Goal: Task Accomplishment & Management: Manage account settings

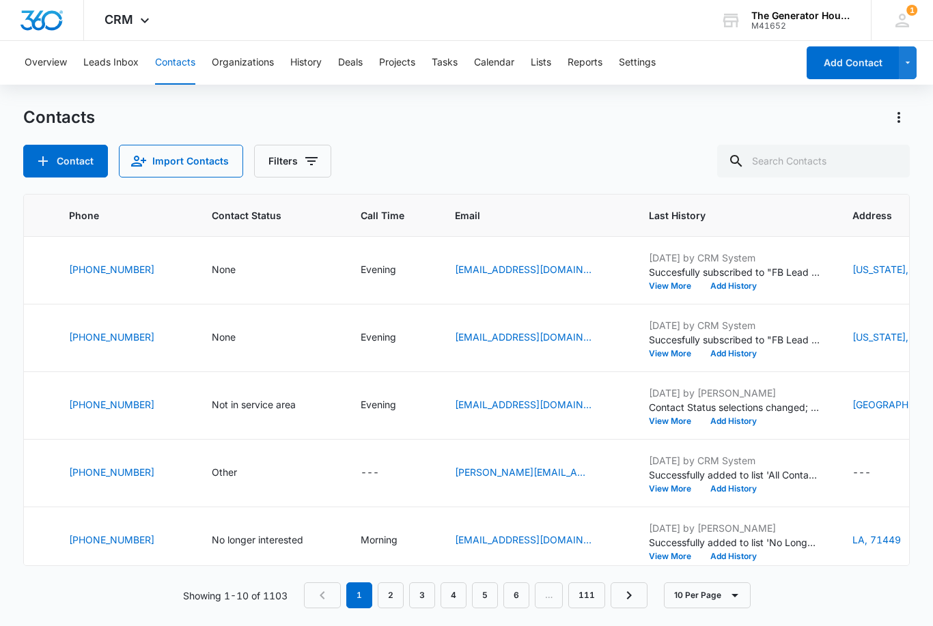
scroll to position [0, 300]
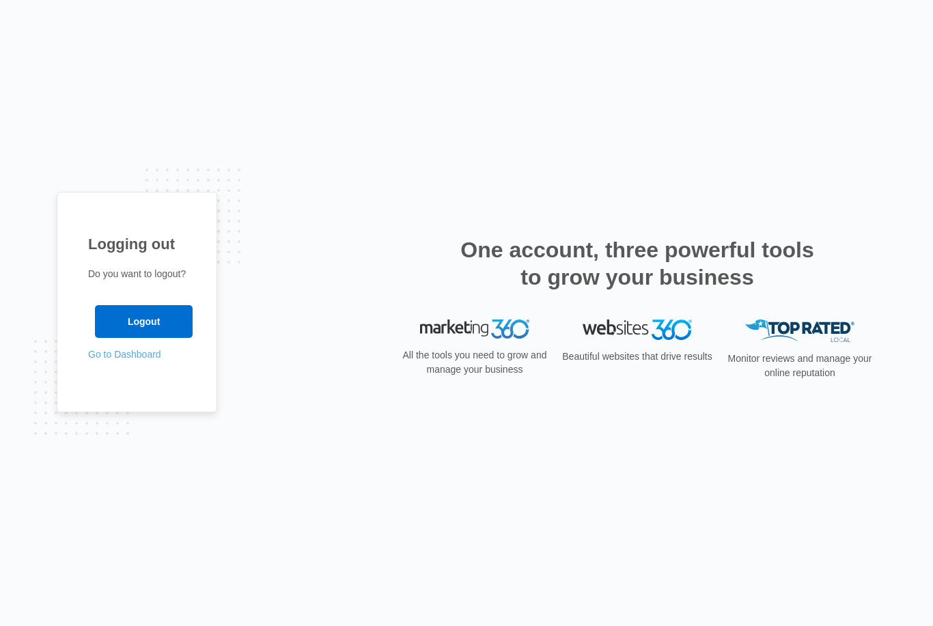
click at [132, 360] on link "Go to Dashboard" at bounding box center [124, 354] width 73 height 11
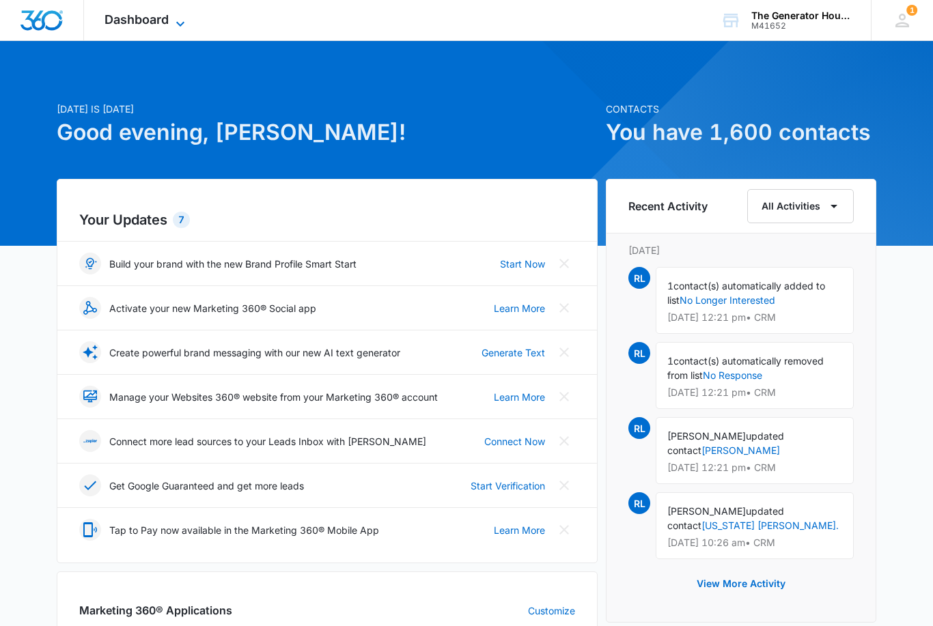
click at [117, 16] on span "Dashboard" at bounding box center [136, 19] width 64 height 14
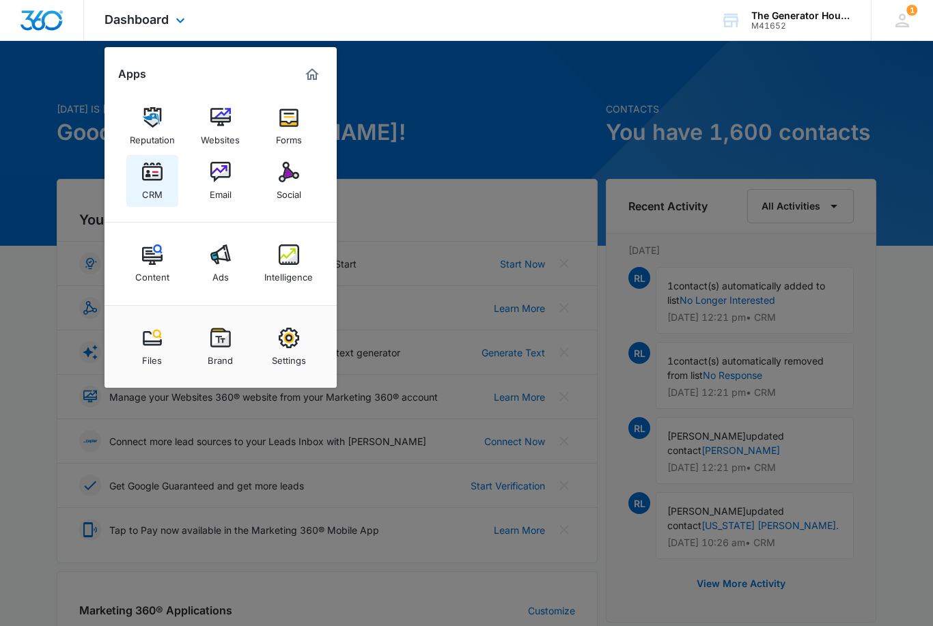
click at [149, 200] on div "CRM" at bounding box center [152, 191] width 20 height 18
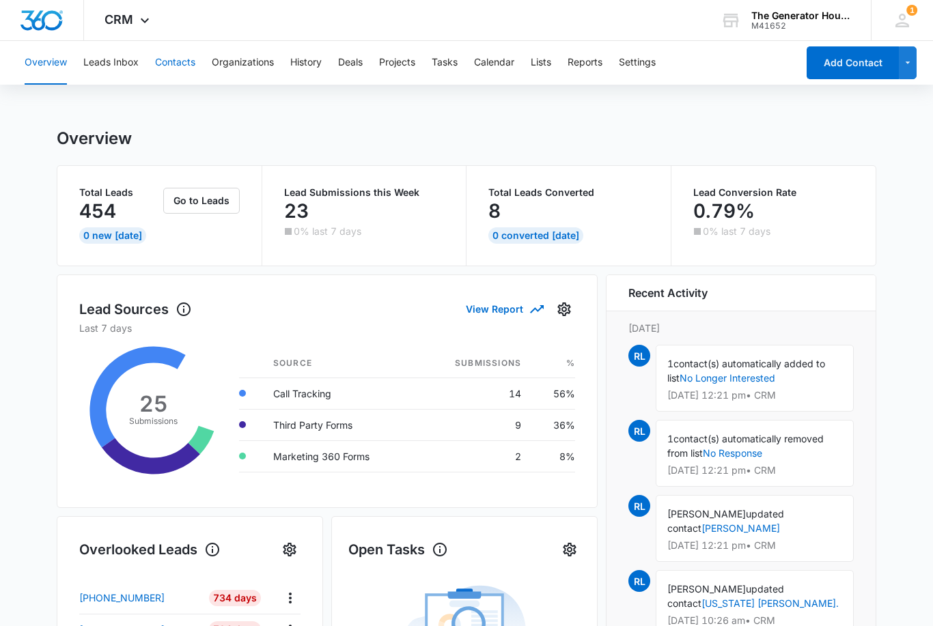
click at [183, 61] on button "Contacts" at bounding box center [175, 63] width 40 height 44
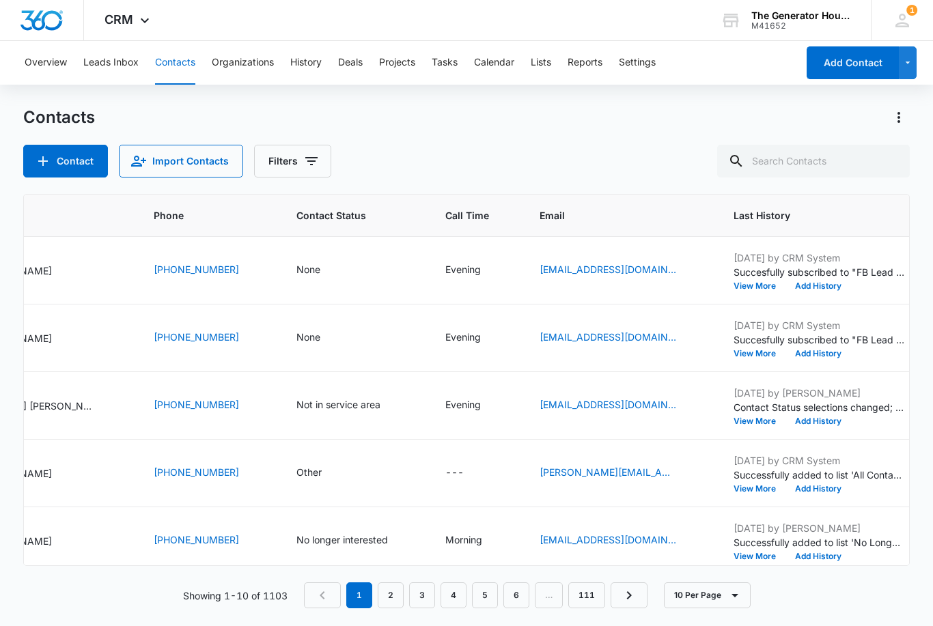
scroll to position [0, 215]
click at [296, 264] on div "None" at bounding box center [308, 269] width 24 height 14
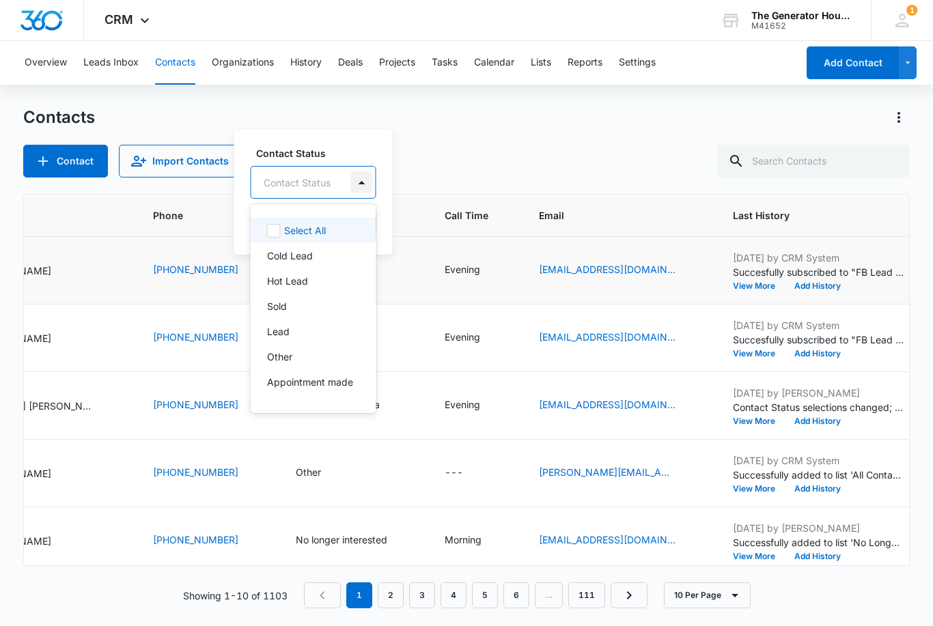
click at [360, 189] on div at bounding box center [362, 182] width 22 height 22
click at [309, 380] on p "Appointment made" at bounding box center [310, 382] width 86 height 14
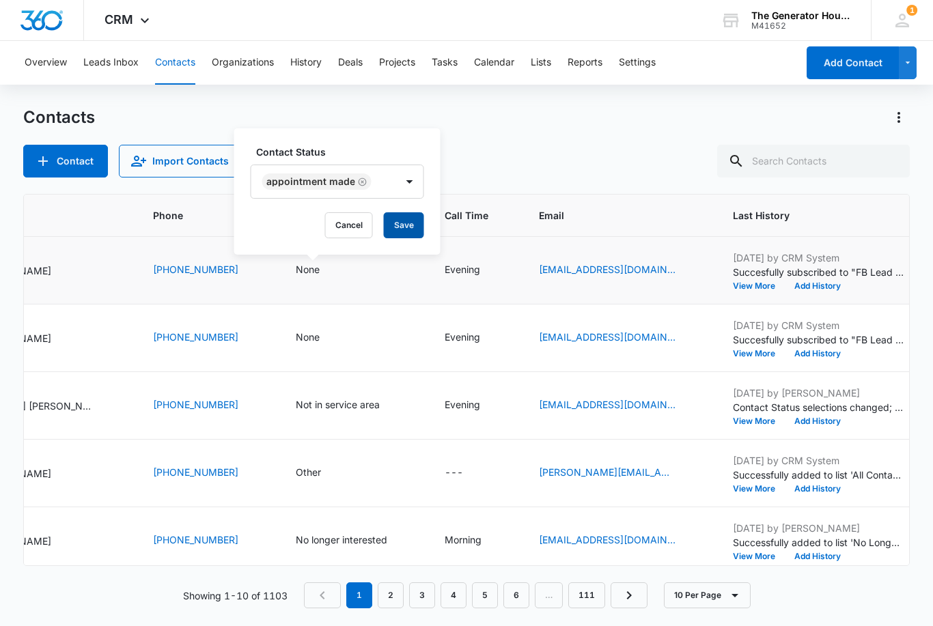
click at [399, 216] on button "Save" at bounding box center [404, 225] width 40 height 26
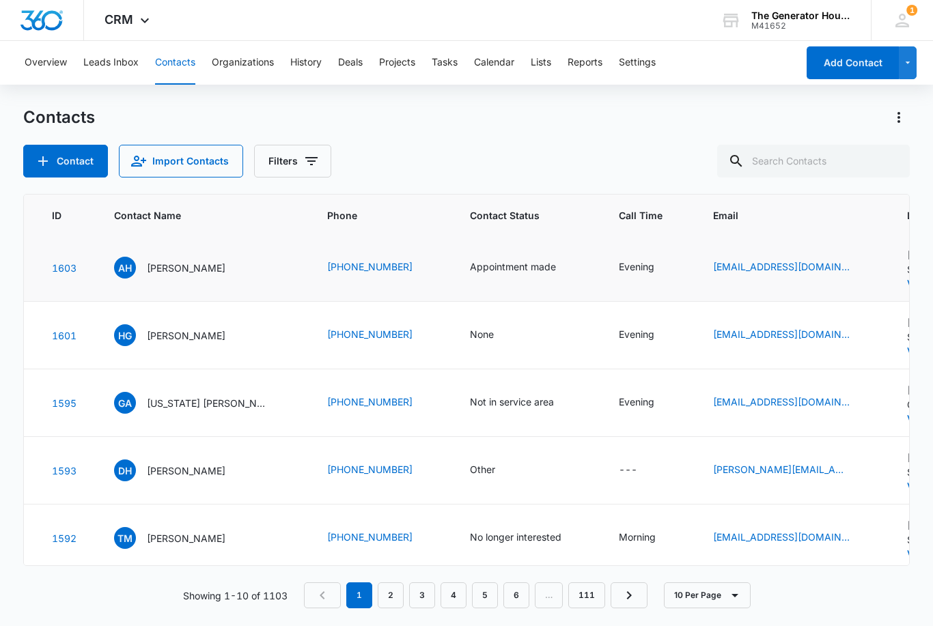
scroll to position [3, 41]
click at [481, 332] on div "None" at bounding box center [482, 333] width 24 height 14
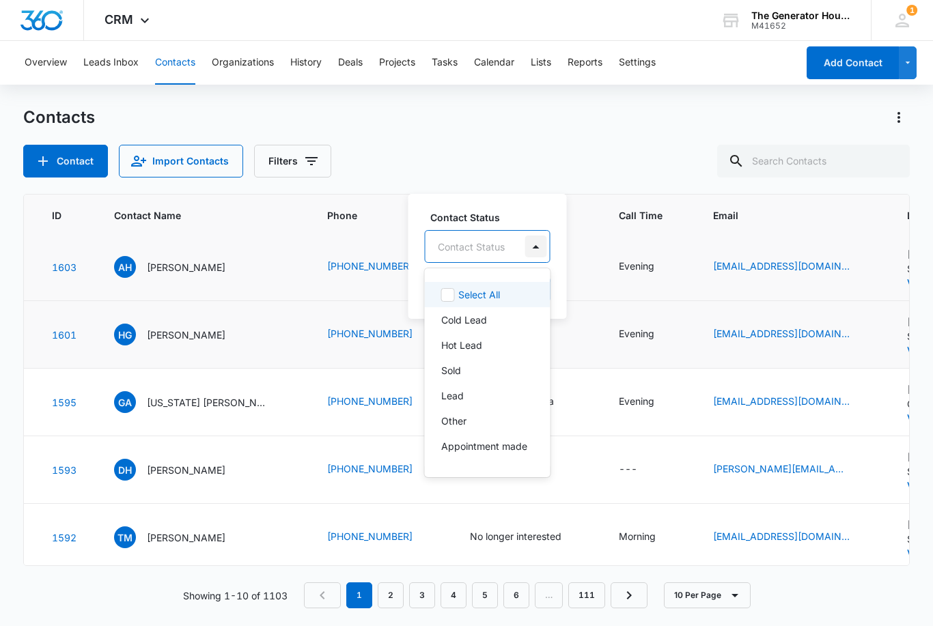
click at [535, 254] on div at bounding box center [536, 247] width 22 height 22
click at [511, 396] on div "No response" at bounding box center [486, 397] width 90 height 14
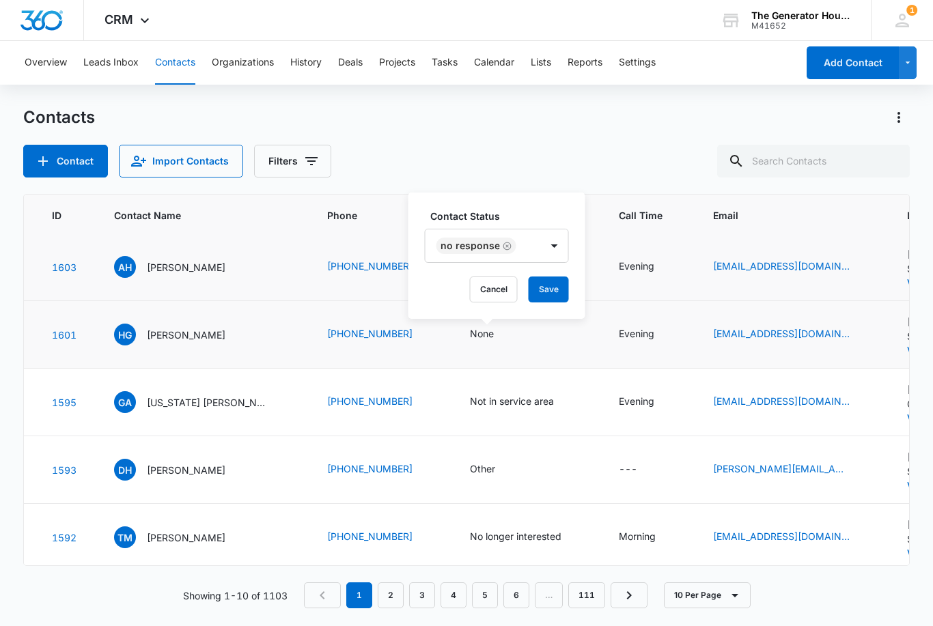
click at [543, 287] on button "Save" at bounding box center [549, 290] width 40 height 26
